Goal: Task Accomplishment & Management: Manage account settings

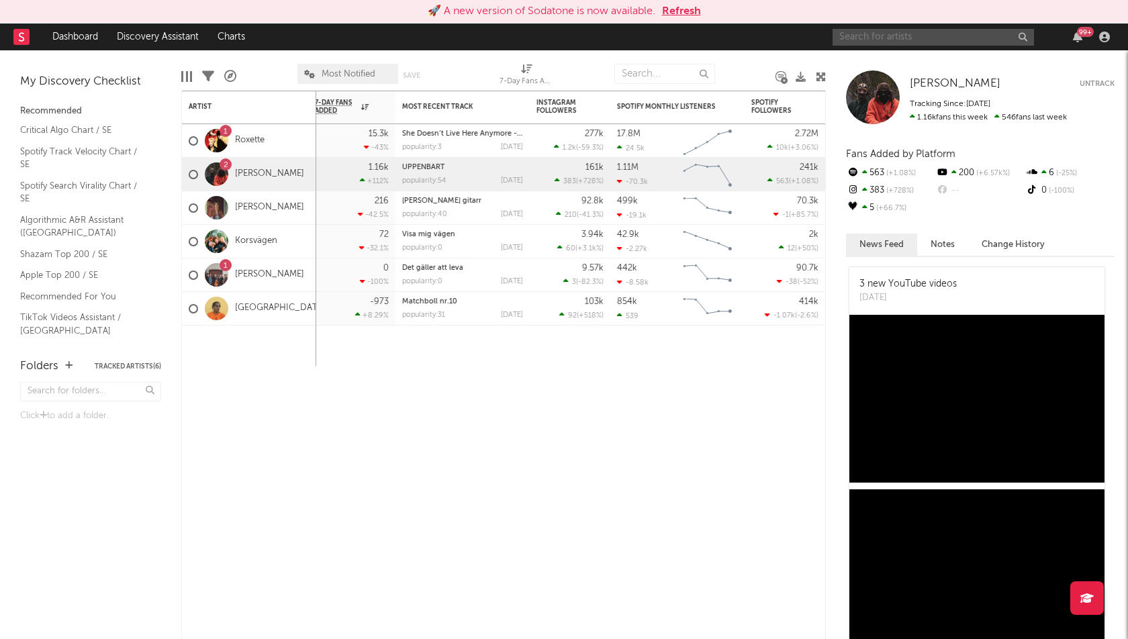
click at [859, 36] on input "text" at bounding box center [933, 37] width 201 height 17
type input "DISET"
click at [886, 26] on div "DISET 99 +" at bounding box center [974, 37] width 282 height 27
click at [881, 36] on input "DISET" at bounding box center [933, 37] width 201 height 17
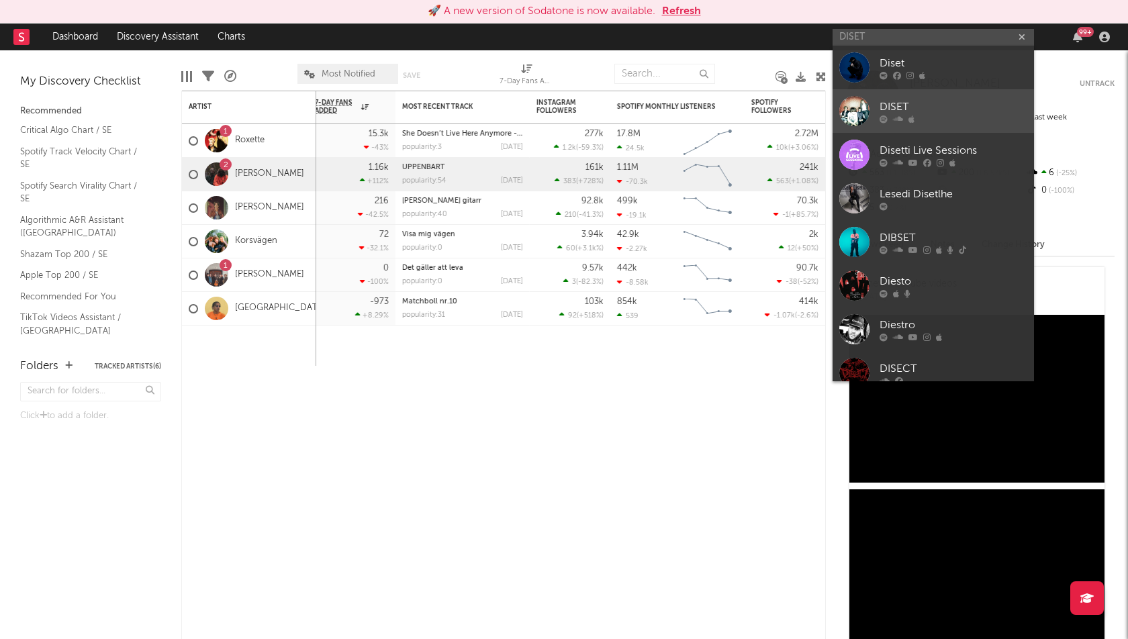
click at [953, 113] on div "DISET" at bounding box center [954, 107] width 148 height 16
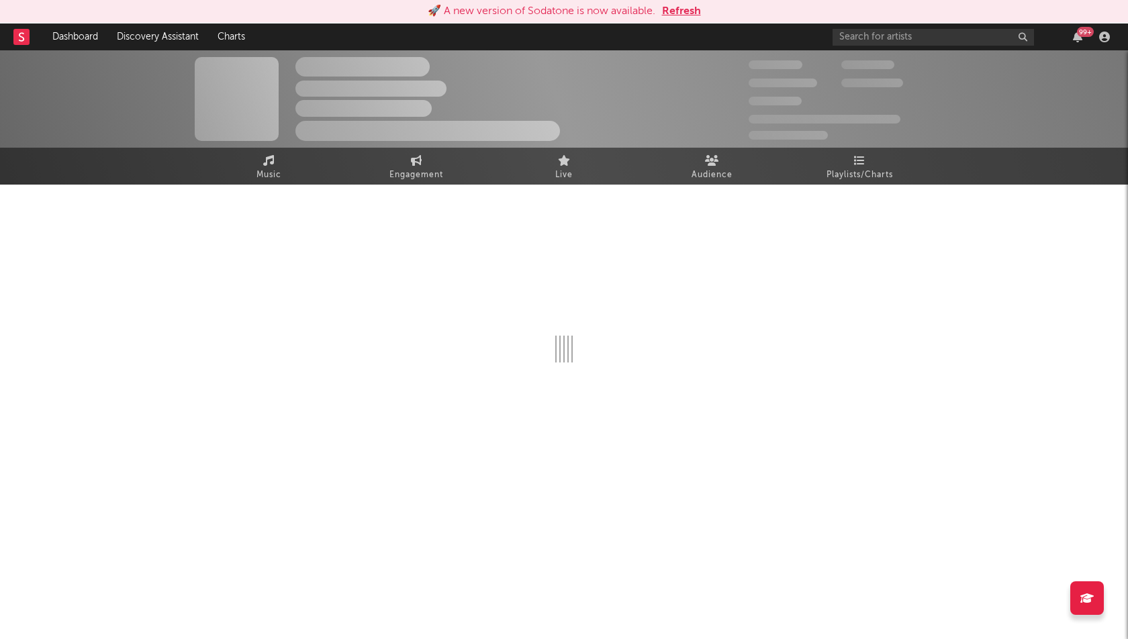
select select "6m"
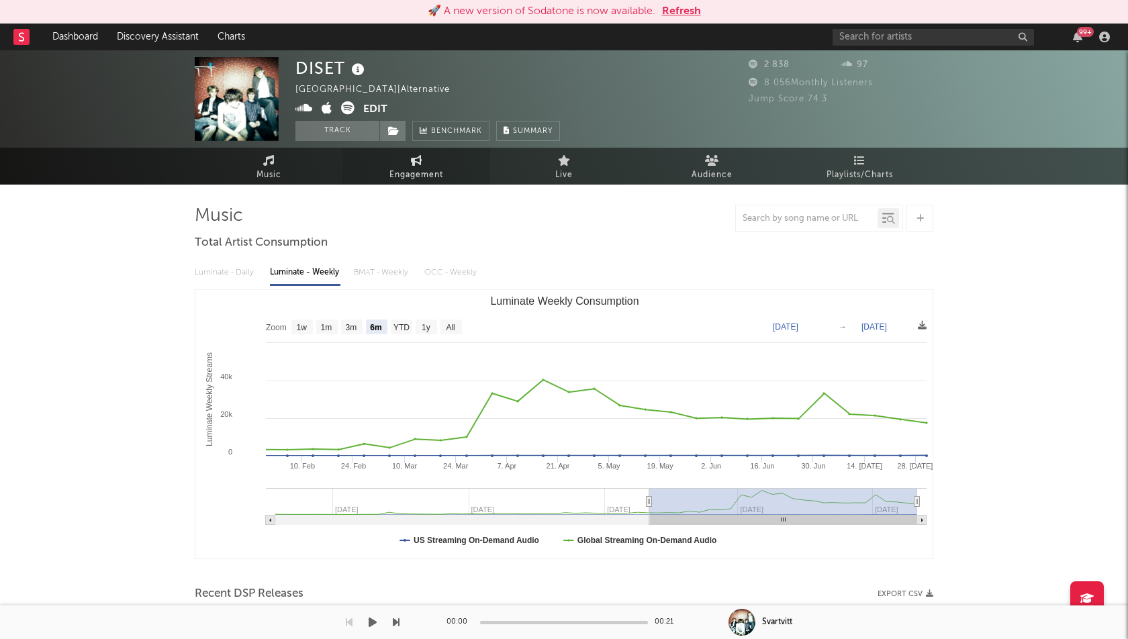
click at [419, 169] on span "Engagement" at bounding box center [417, 175] width 54 height 16
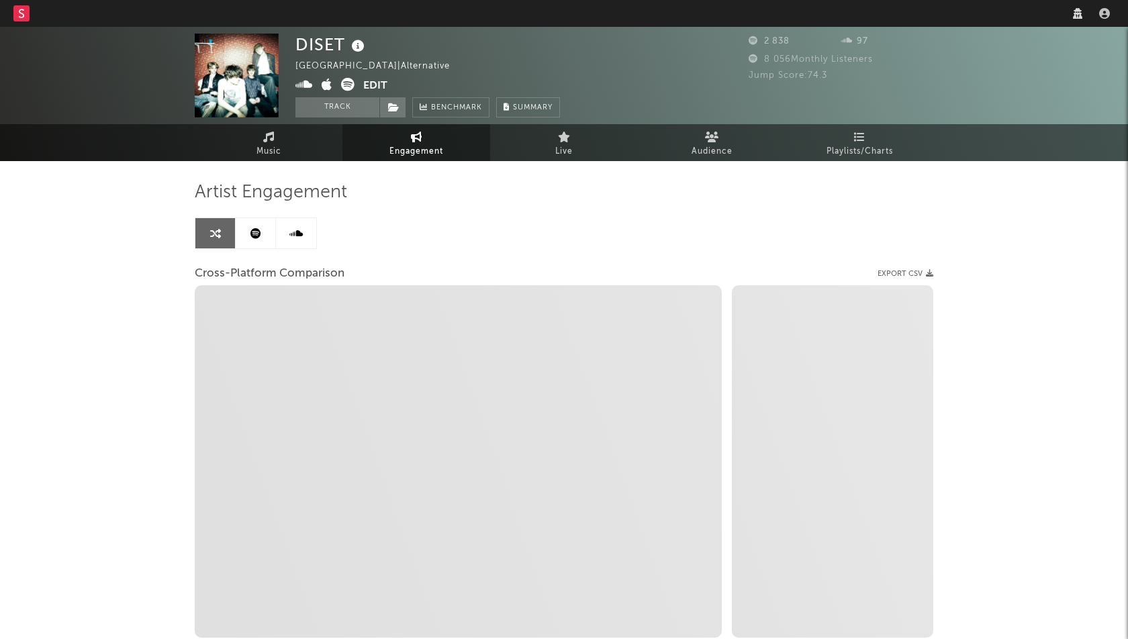
select select "1w"
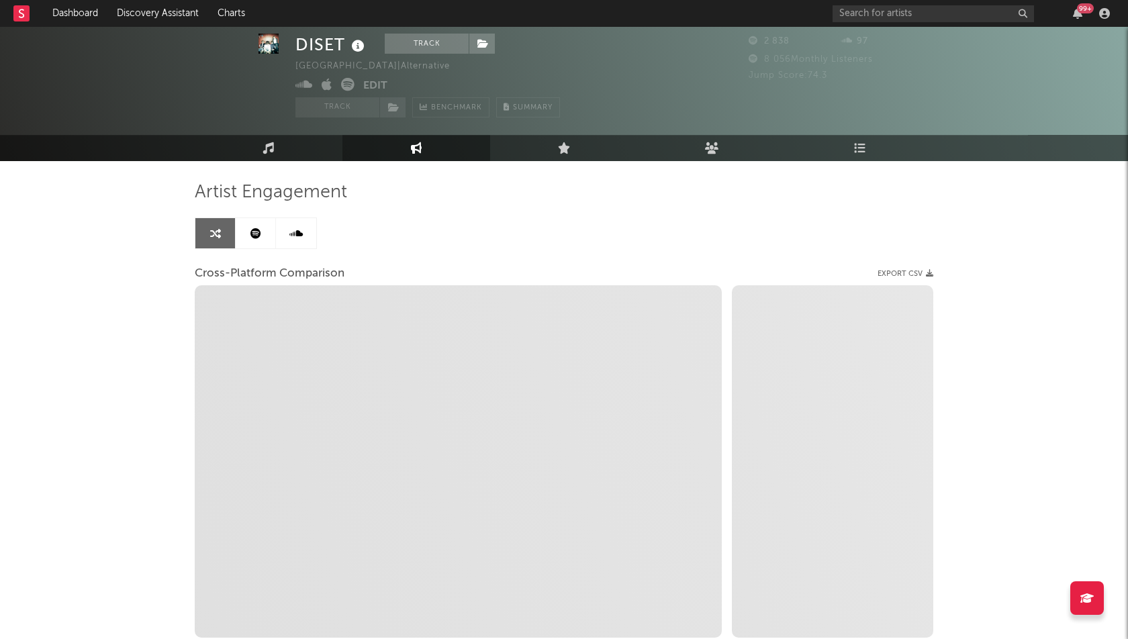
scroll to position [91, 0]
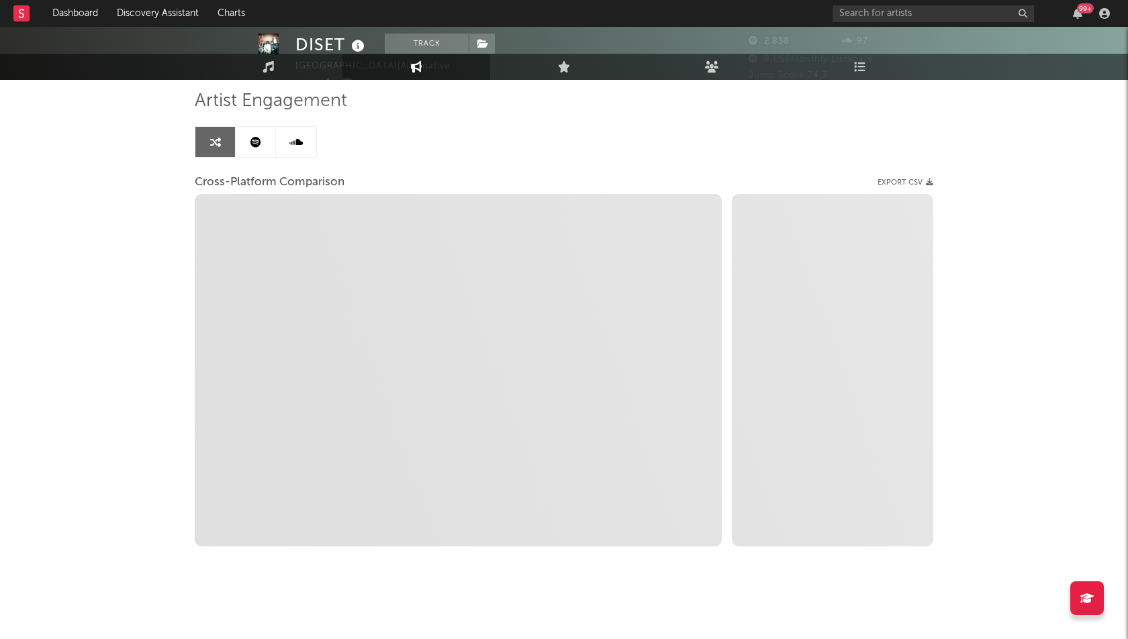
select select "1m"
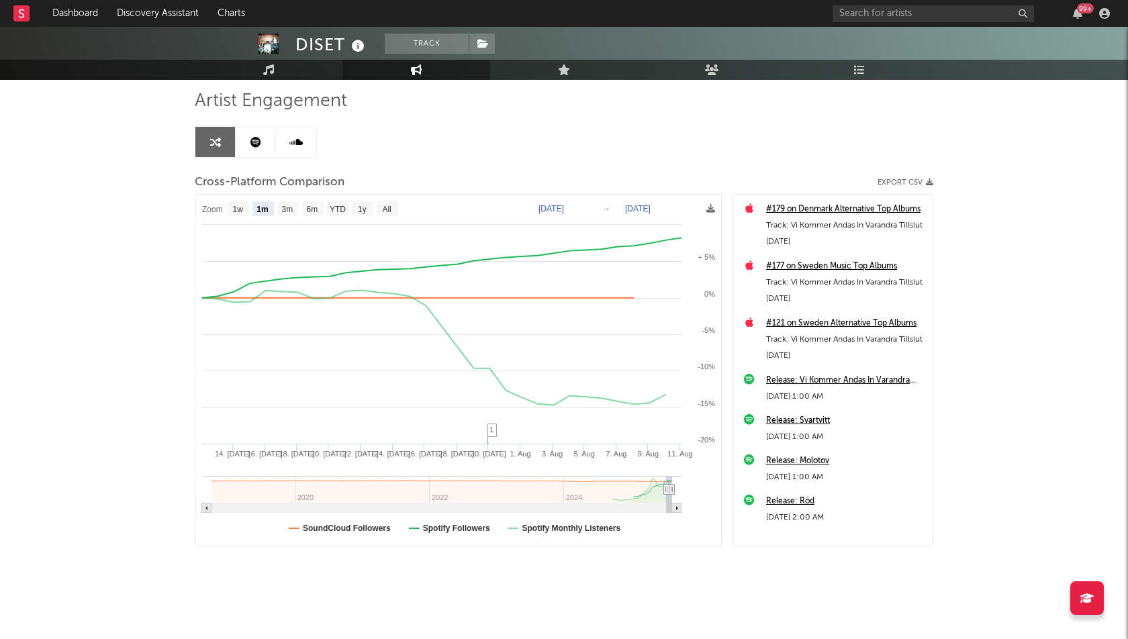
select select "1m"
type input "2025-02-24"
select select "6m"
type input "2025-02-20"
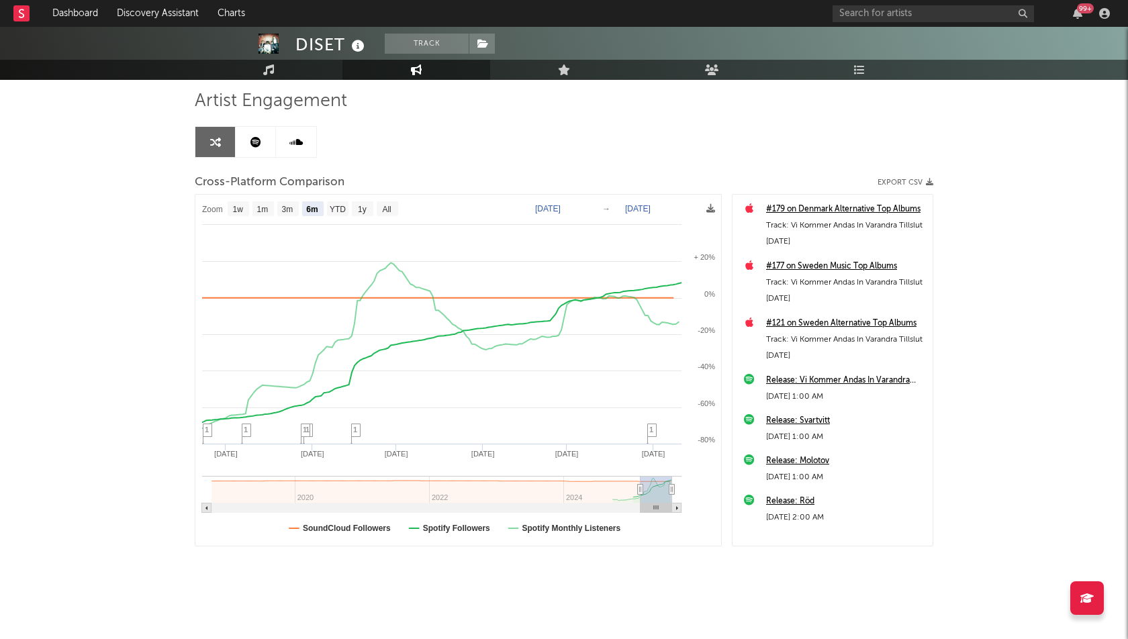
select select "6m"
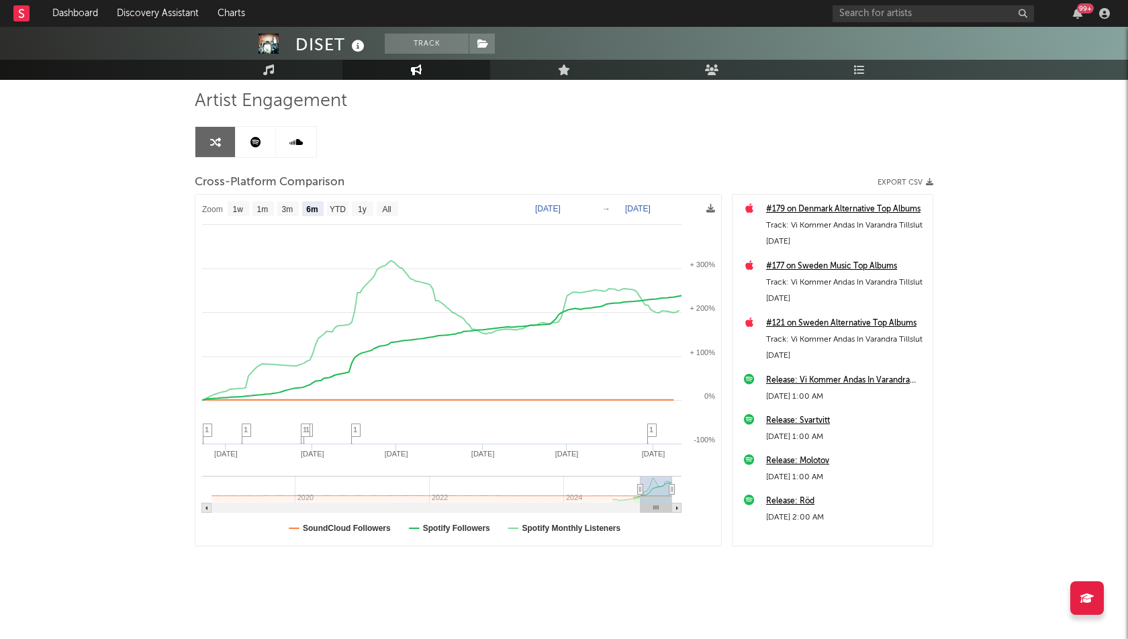
drag, startPoint x: 667, startPoint y: 486, endPoint x: 597, endPoint y: 478, distance: 70.4
type input "2024-11-13"
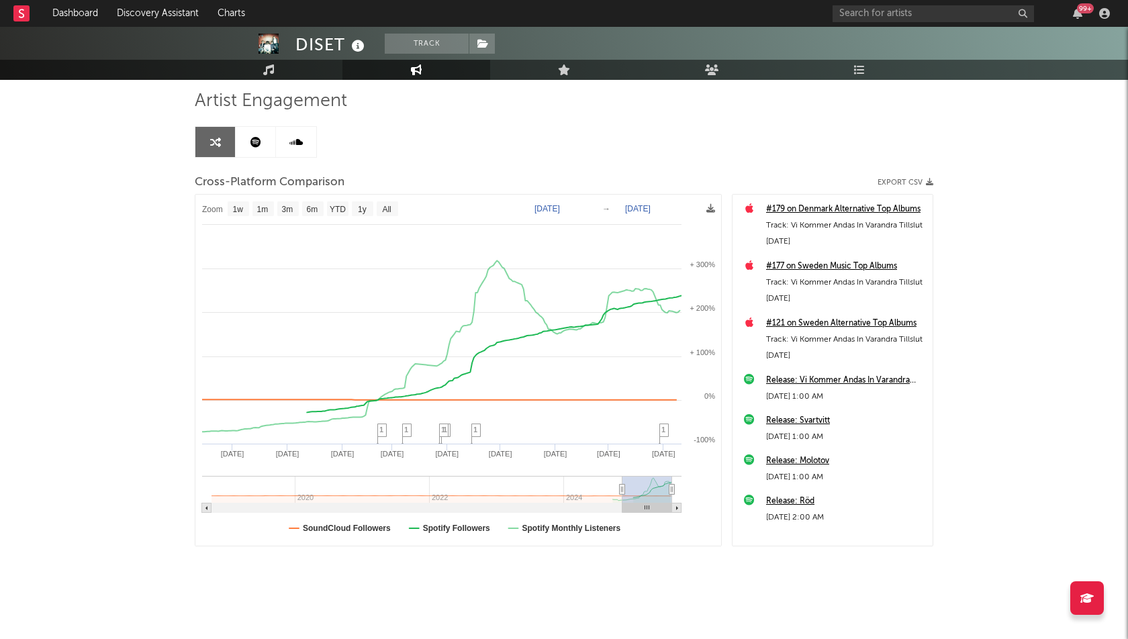
select select "1w"
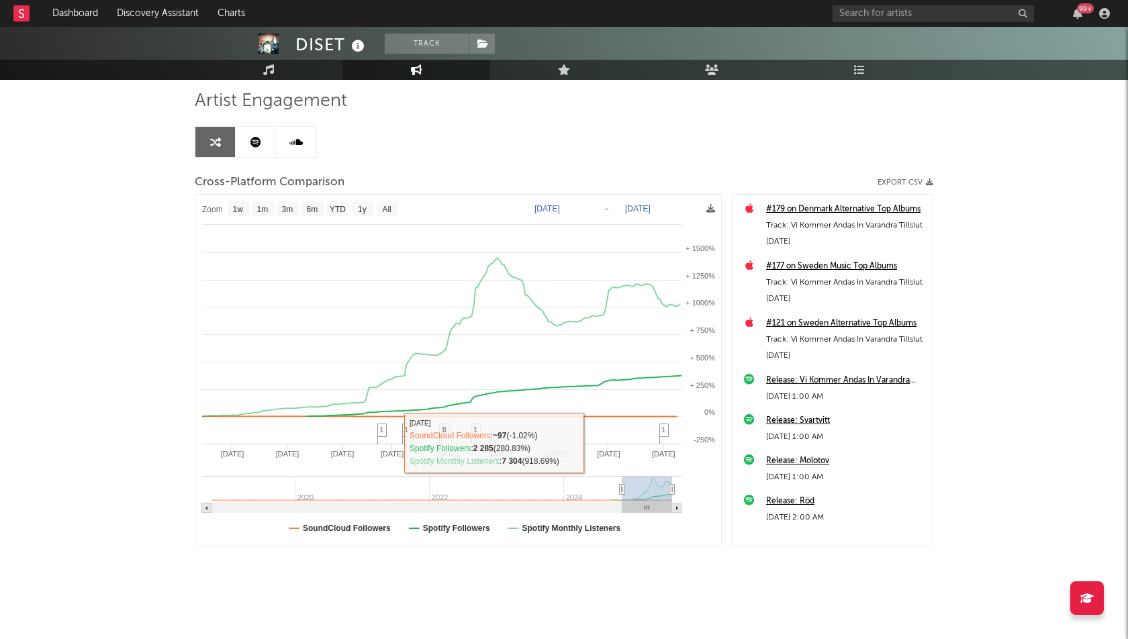
click at [24, 269] on div "DISET Track Sweden | Alternative Edit Track Benchmark Summary 2 838 97 8 056 Mo…" at bounding box center [564, 288] width 1128 height 705
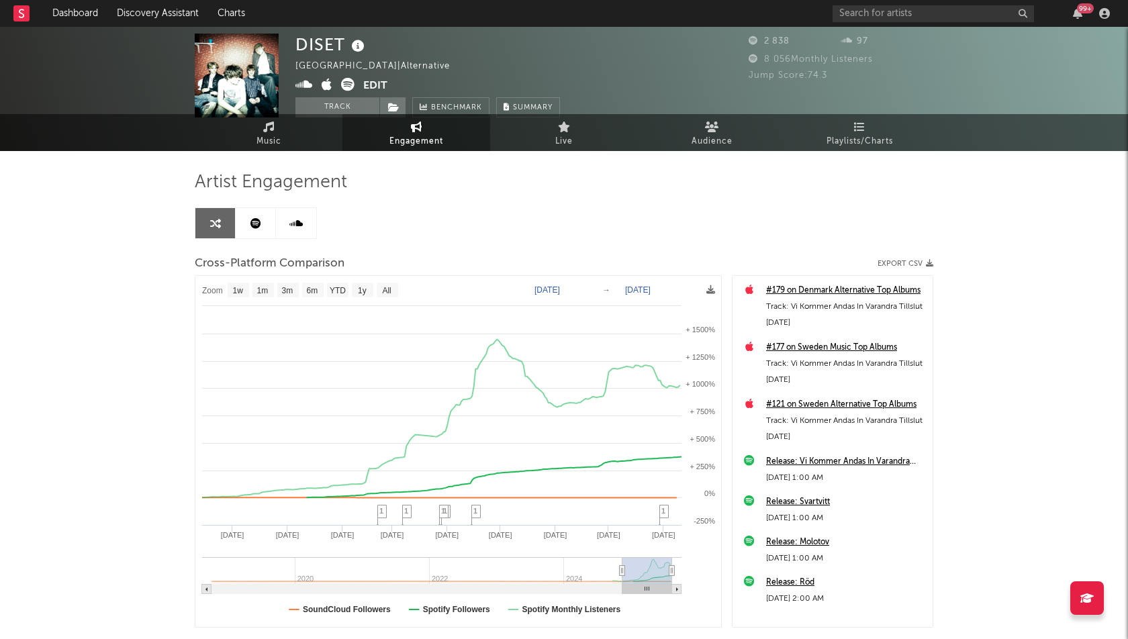
scroll to position [0, 0]
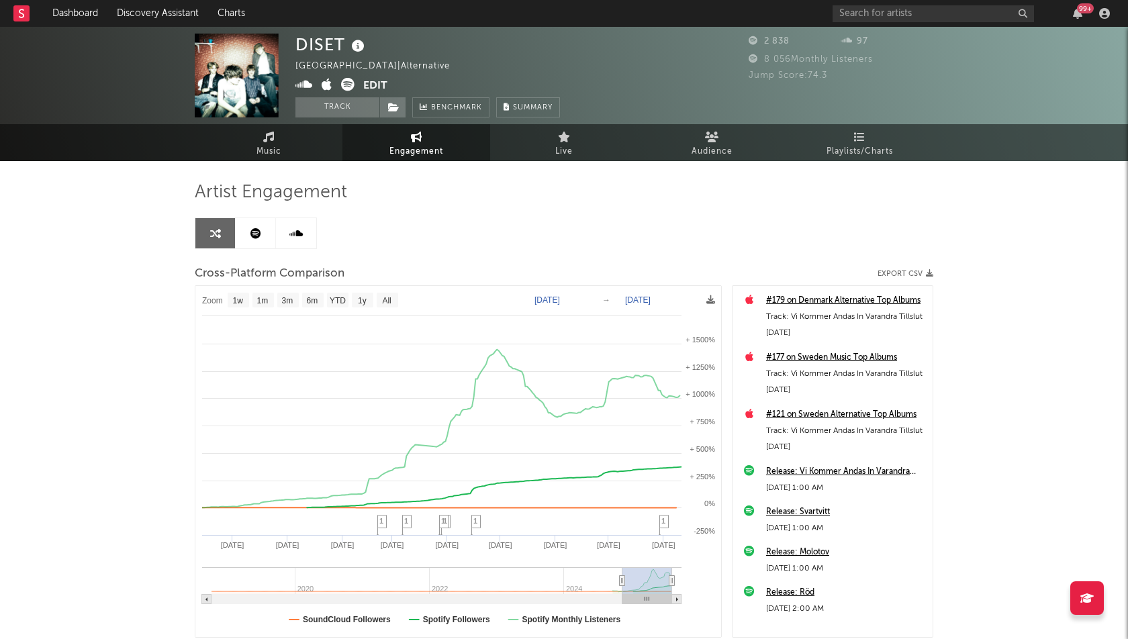
click at [95, 225] on div "DISET Sweden | Alternative Edit Track Benchmark Summary 2 838 97 8 056 Monthly …" at bounding box center [564, 379] width 1128 height 705
click at [343, 101] on button "Track" at bounding box center [338, 107] width 84 height 20
select select "1w"
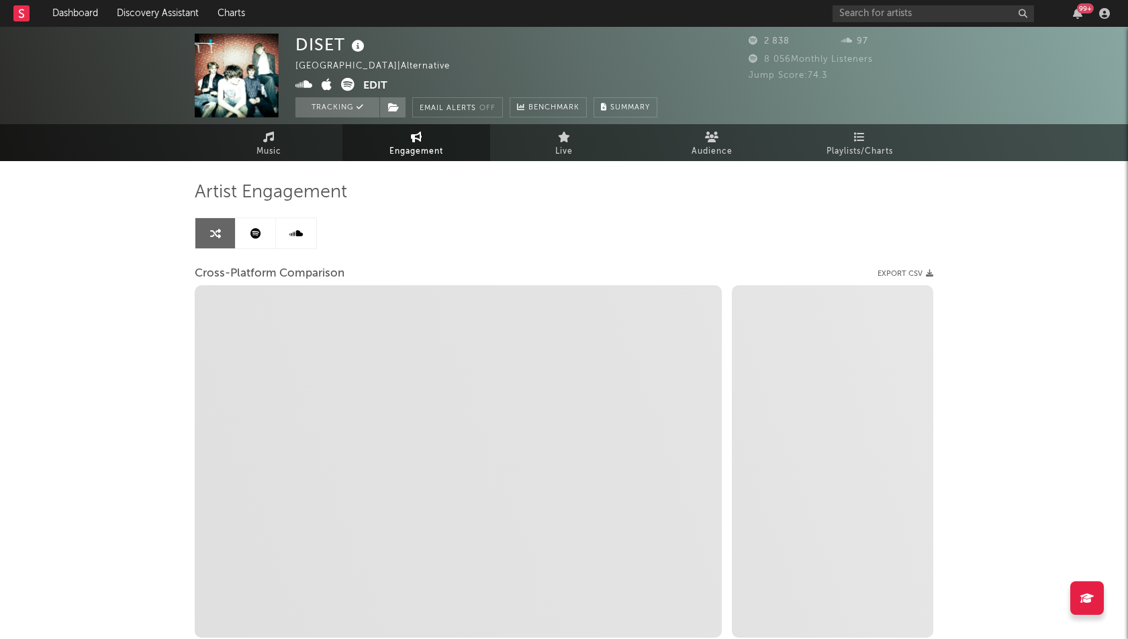
select select "1m"
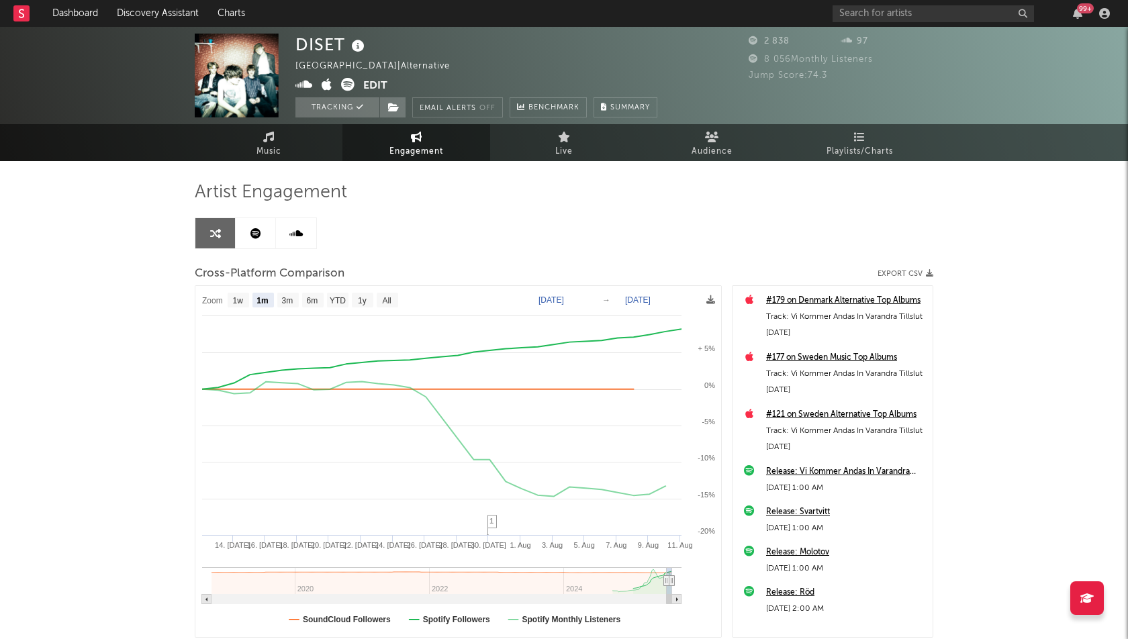
click at [371, 83] on button "Edit" at bounding box center [375, 86] width 24 height 17
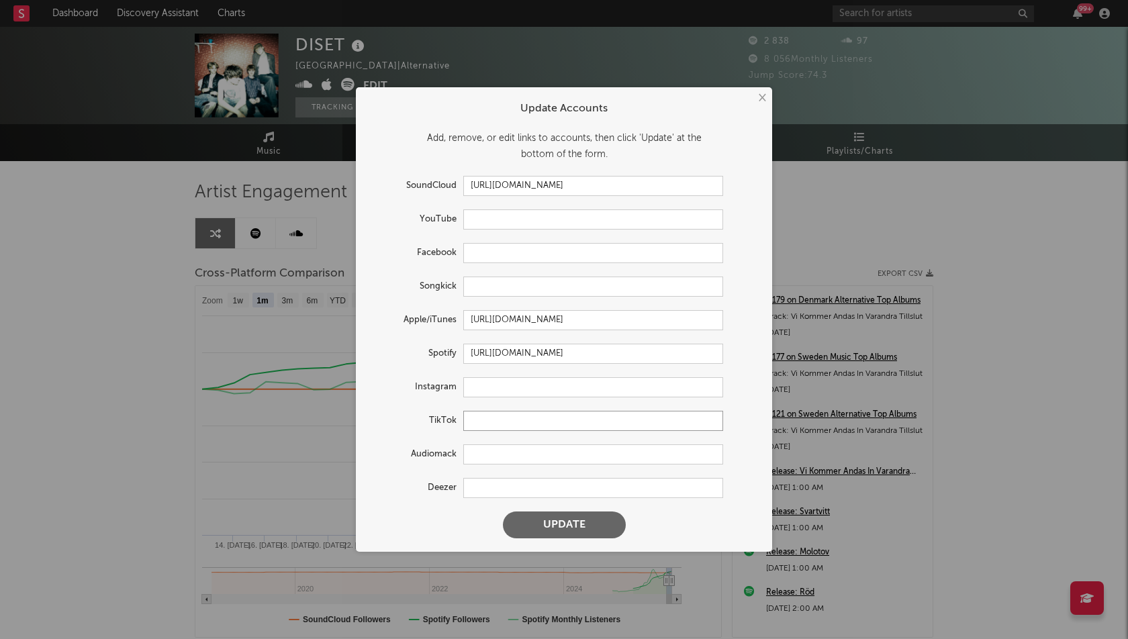
click at [494, 422] on input "text" at bounding box center [593, 421] width 260 height 20
paste input "https://www.tiktok.com/@diset__"
type input "https://www.tiktok.com/@diset__"
click at [498, 379] on input "text" at bounding box center [593, 387] width 260 height 20
paste input "https://www.instagram.com/diset____/"
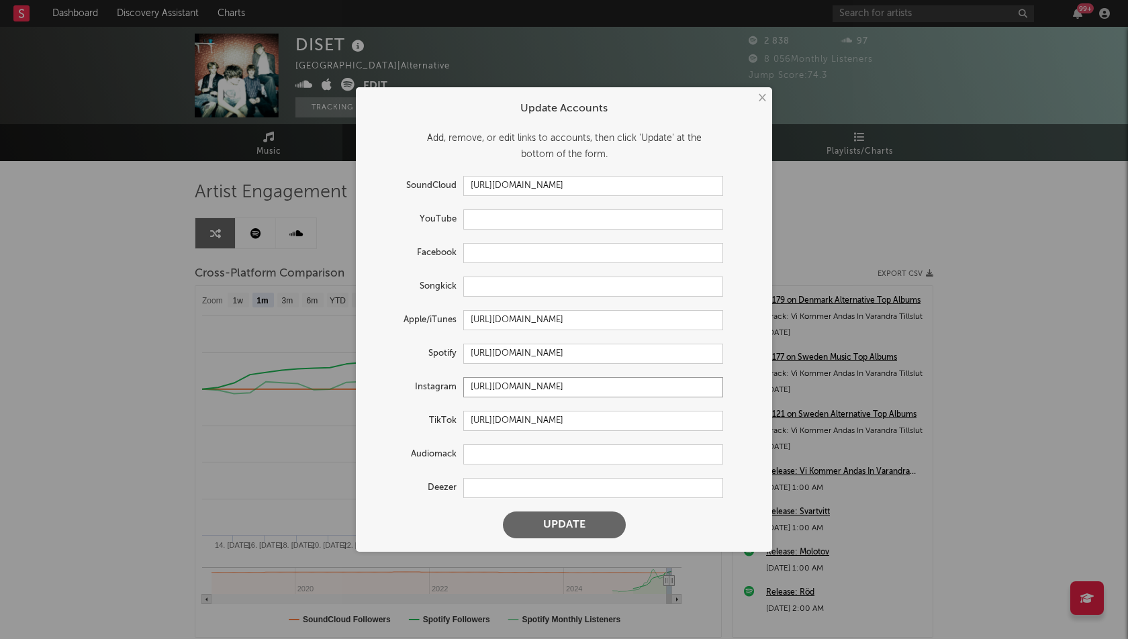
type input "https://www.instagram.com/diset____/"
click at [549, 523] on button "Update" at bounding box center [564, 525] width 123 height 27
select select "1w"
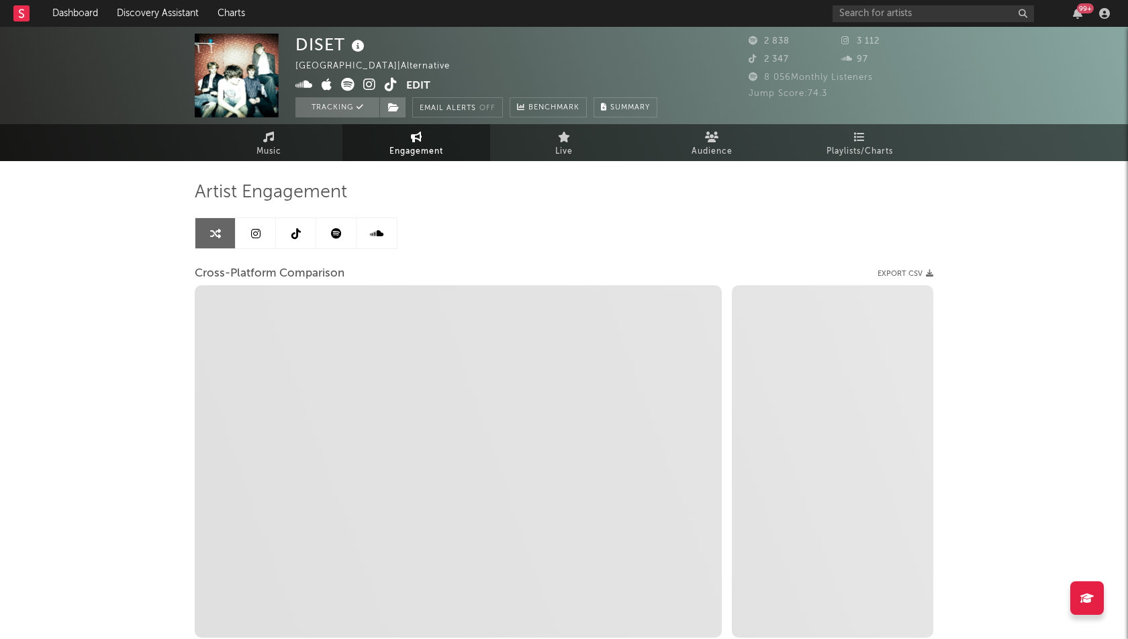
select select "1m"
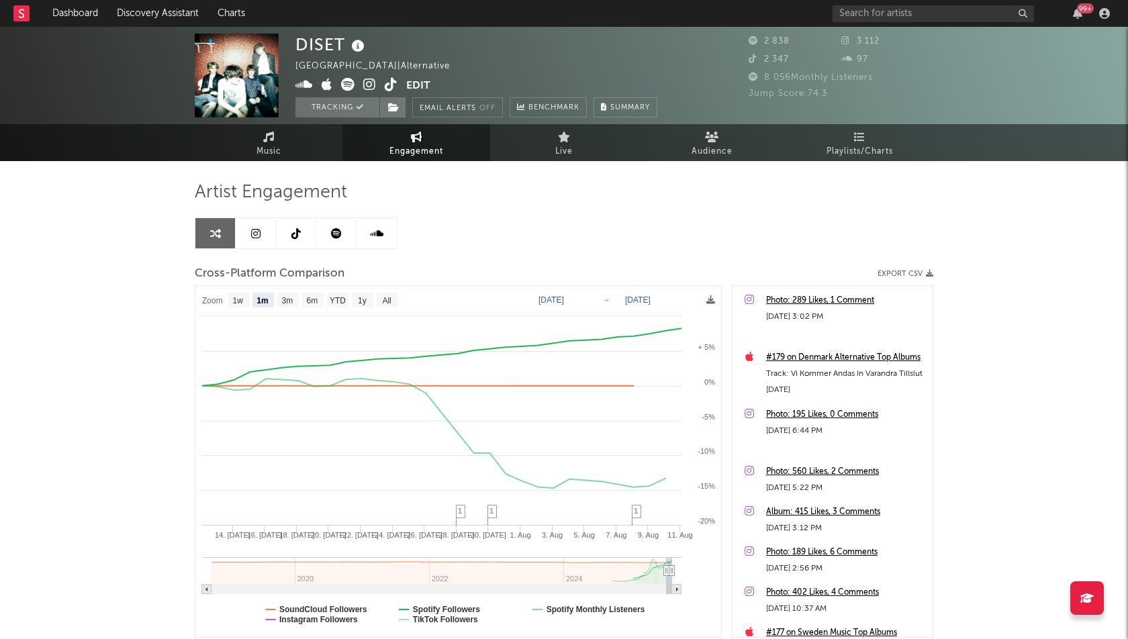
click at [36, 376] on div "DISET Sweden | Alternative Edit Tracking Email Alerts Off Benchmark Summary 2 8…" at bounding box center [564, 379] width 1128 height 705
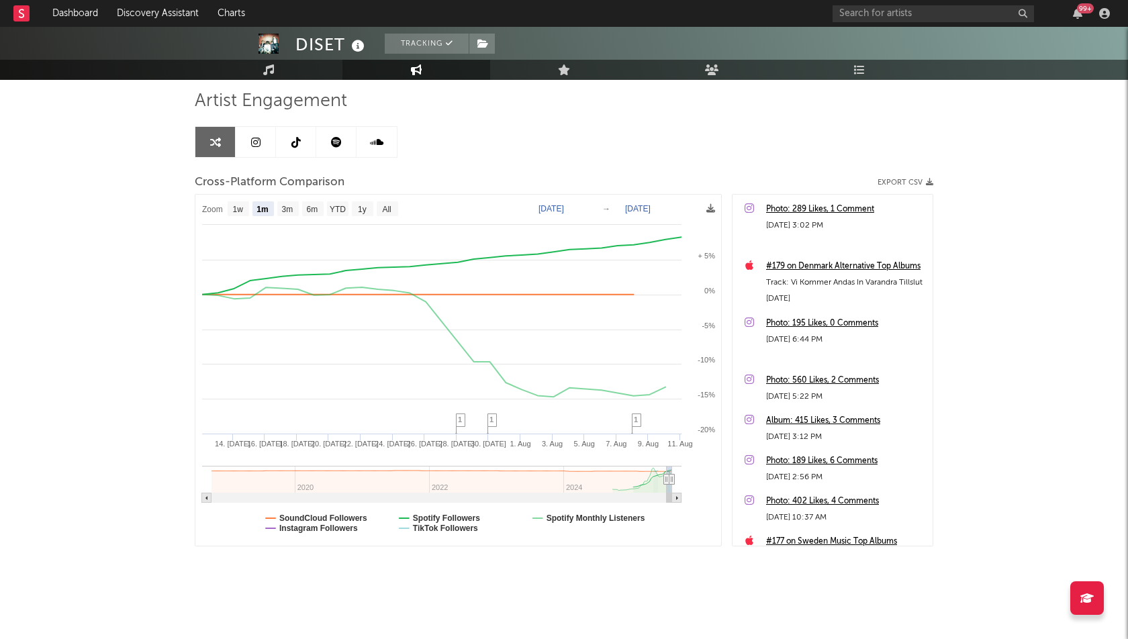
type input "2025-05-26"
select select "3m"
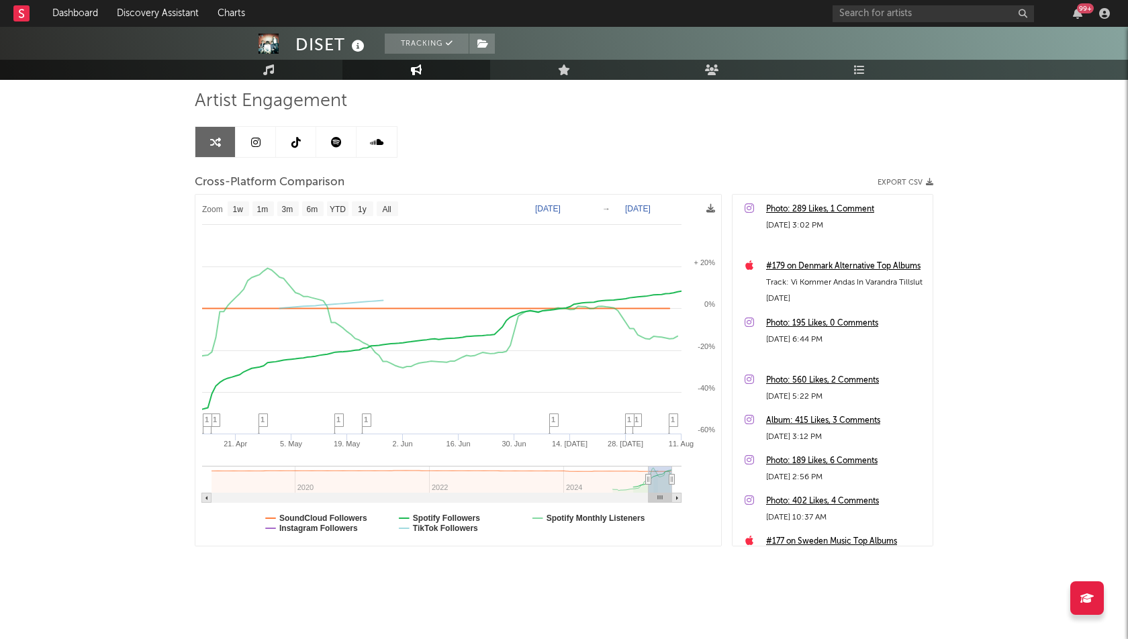
type input "2025-02-27"
select select "6m"
type input "2025-02-20"
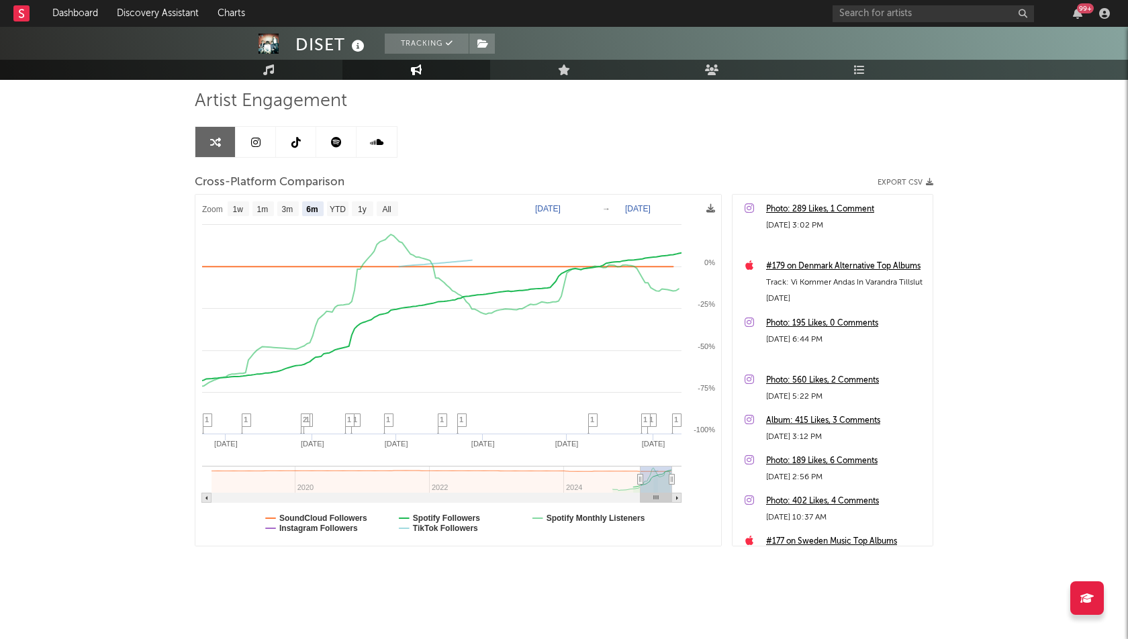
select select "6m"
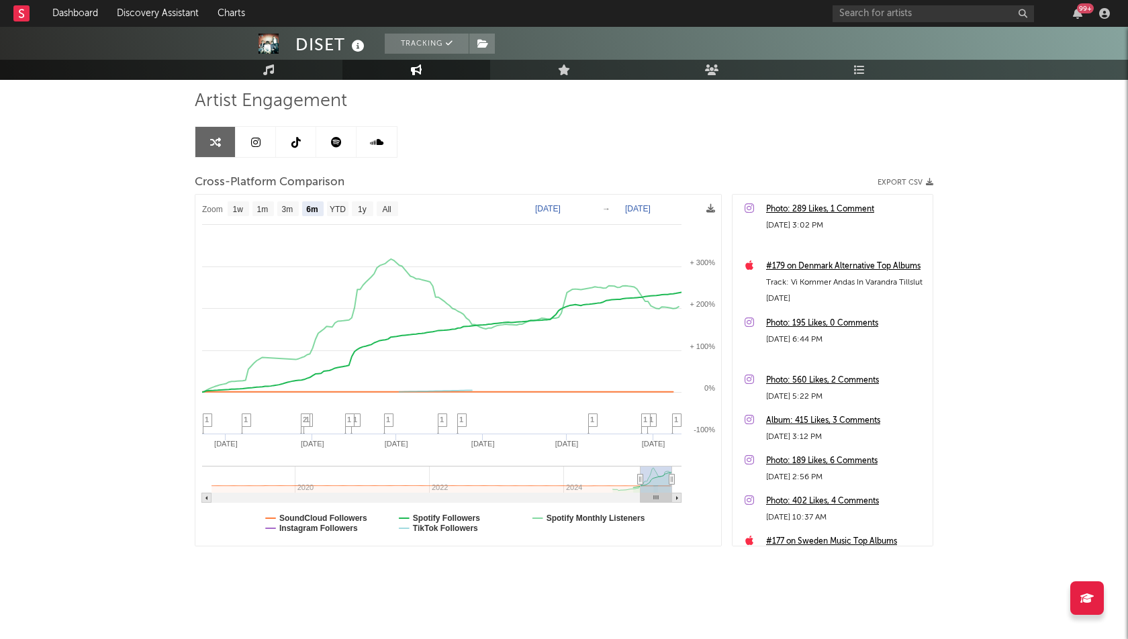
drag, startPoint x: 665, startPoint y: 476, endPoint x: 557, endPoint y: 476, distance: 107.5
